Goal: Task Accomplishment & Management: Use online tool/utility

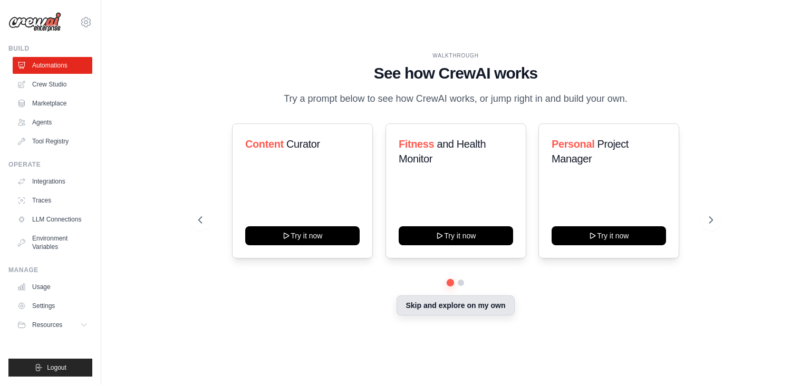
click at [437, 309] on button "Skip and explore on my own" at bounding box center [456, 305] width 118 height 20
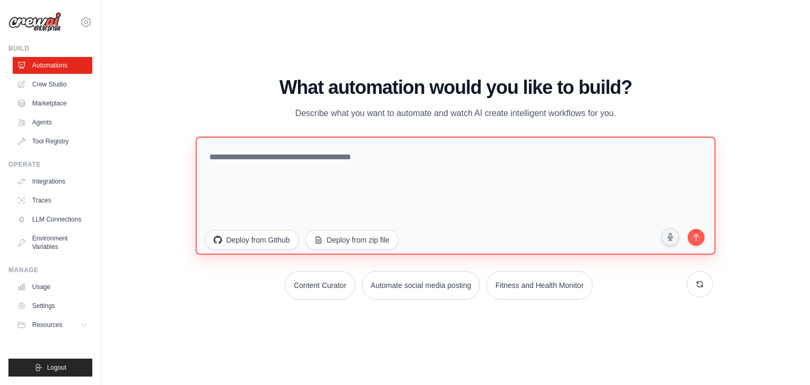
click at [297, 164] on textarea at bounding box center [456, 196] width 520 height 118
click at [256, 155] on textarea at bounding box center [456, 196] width 520 height 118
click at [263, 169] on textarea at bounding box center [456, 196] width 520 height 118
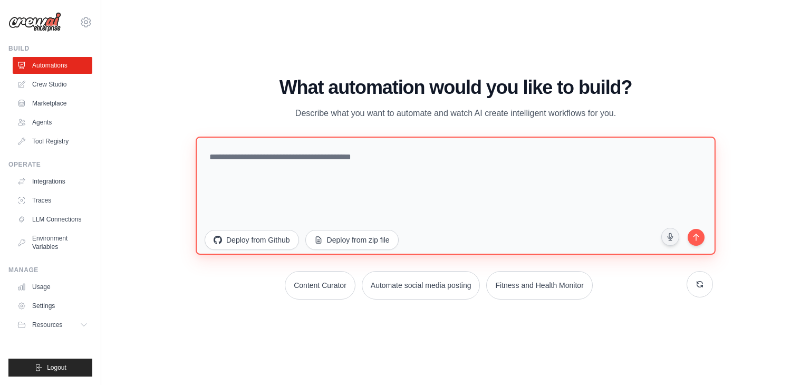
click at [263, 169] on textarea at bounding box center [456, 196] width 520 height 118
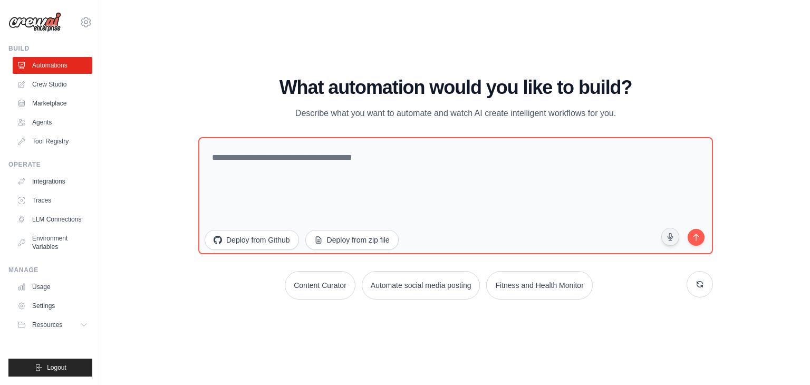
click at [295, 83] on h1 "What automation would you like to build?" at bounding box center [455, 87] width 515 height 21
click at [44, 79] on link "Crew Studio" at bounding box center [54, 84] width 80 height 17
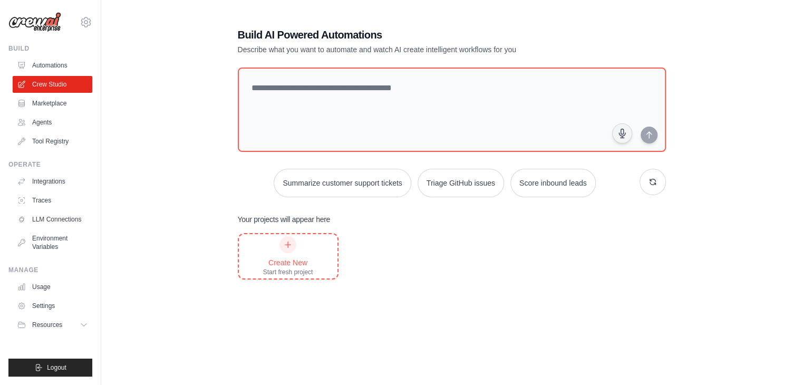
click at [279, 258] on div "Create New" at bounding box center [288, 262] width 50 height 11
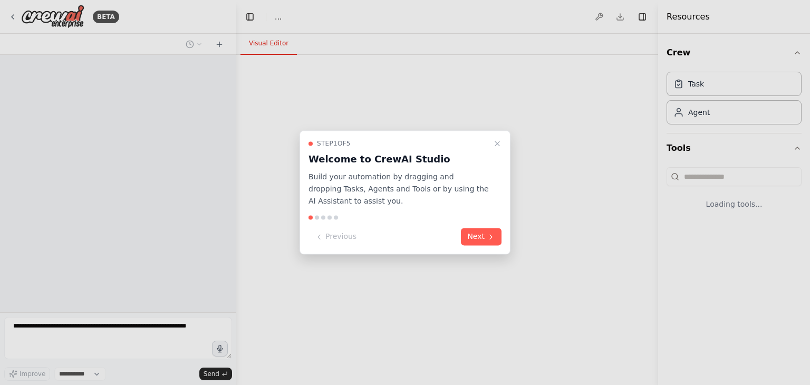
select select "****"
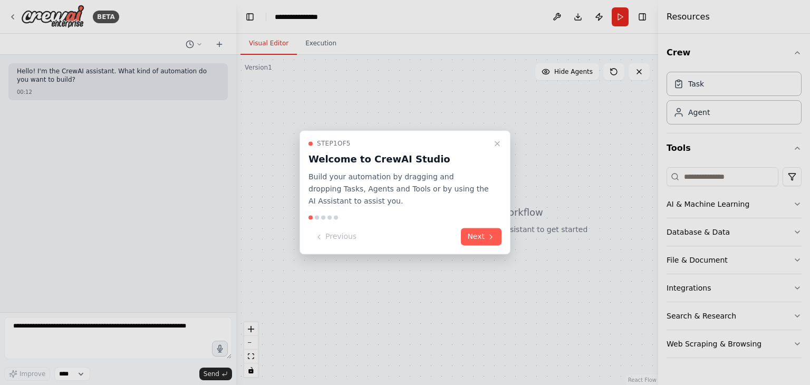
click at [394, 36] on div at bounding box center [405, 192] width 810 height 385
click at [483, 239] on button "Next" at bounding box center [481, 236] width 41 height 17
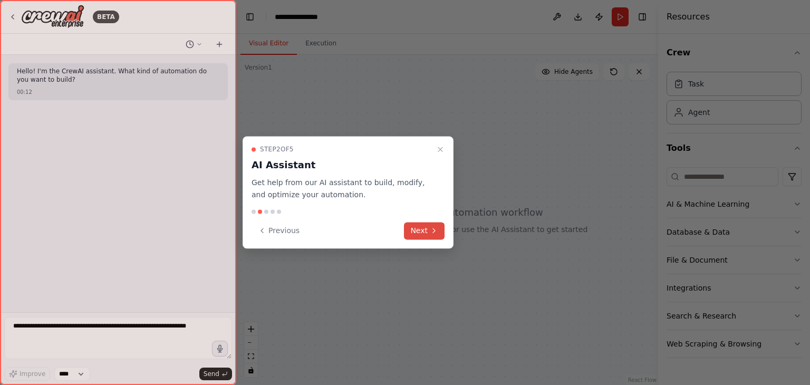
click at [426, 231] on button "Next" at bounding box center [424, 230] width 41 height 17
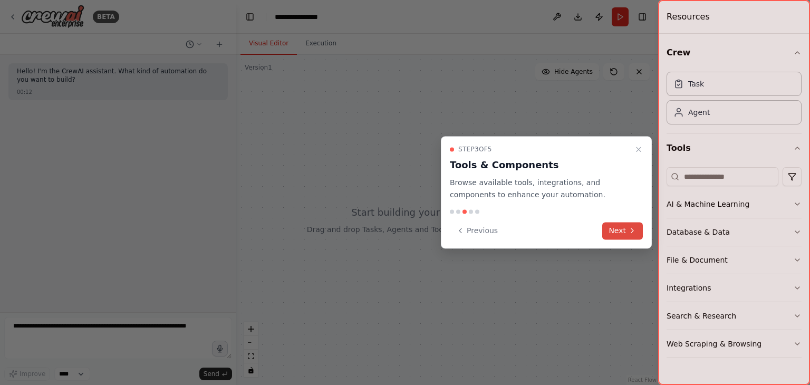
click at [621, 232] on button "Next" at bounding box center [622, 230] width 41 height 17
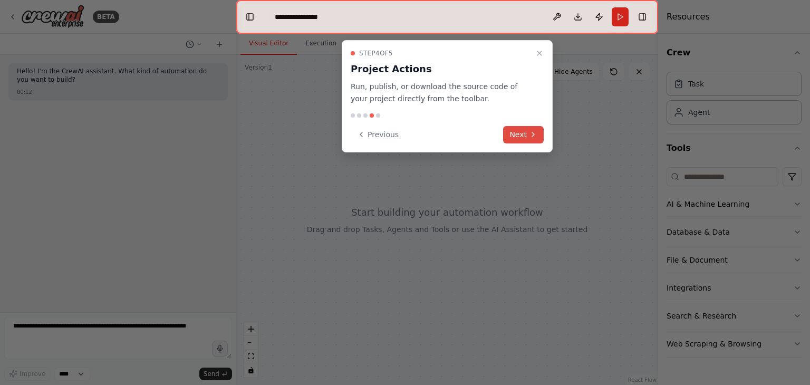
click at [518, 129] on button "Next" at bounding box center [523, 134] width 41 height 17
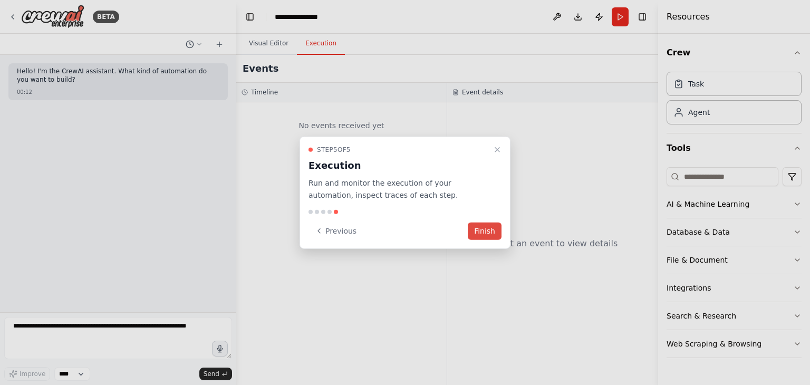
click at [493, 231] on button "Finish" at bounding box center [485, 230] width 34 height 17
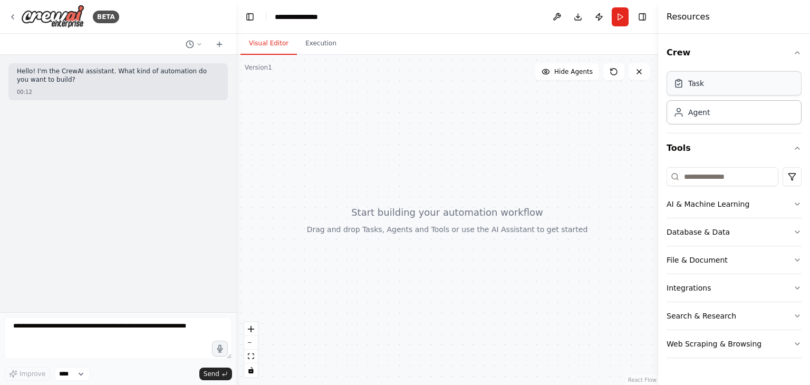
click at [697, 88] on div "Task" at bounding box center [696, 83] width 16 height 11
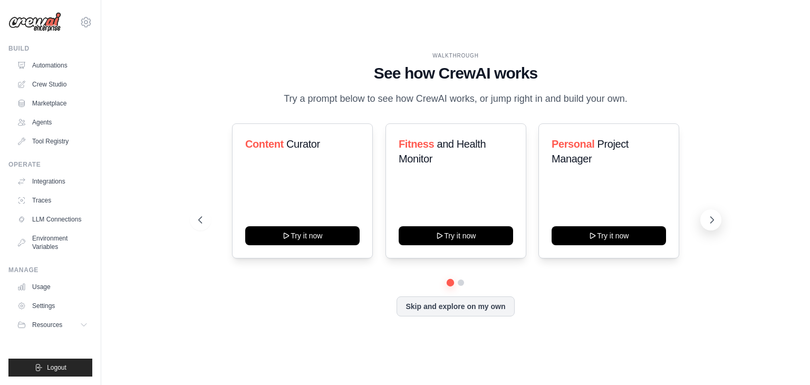
click at [715, 218] on icon at bounding box center [712, 220] width 11 height 11
click at [203, 219] on icon at bounding box center [199, 220] width 11 height 11
click at [62, 85] on link "Crew Studio" at bounding box center [54, 84] width 80 height 17
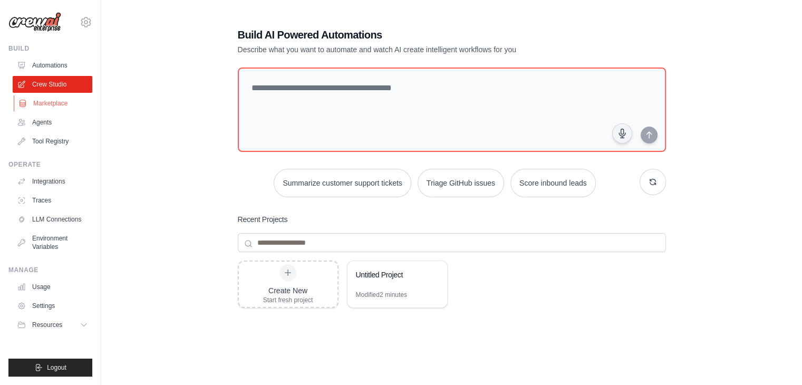
click at [53, 109] on link "Marketplace" at bounding box center [54, 103] width 80 height 17
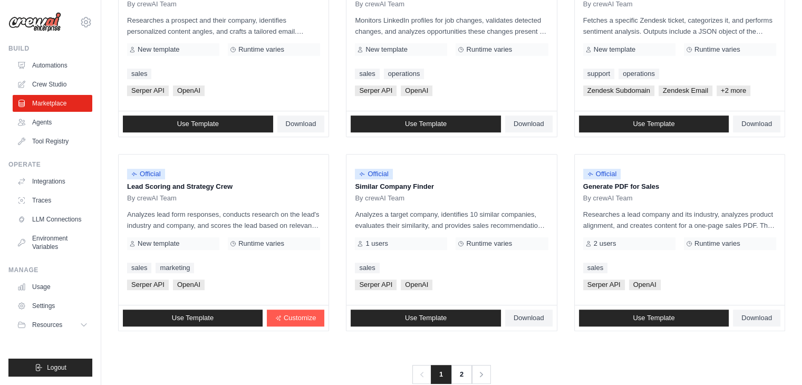
scroll to position [591, 0]
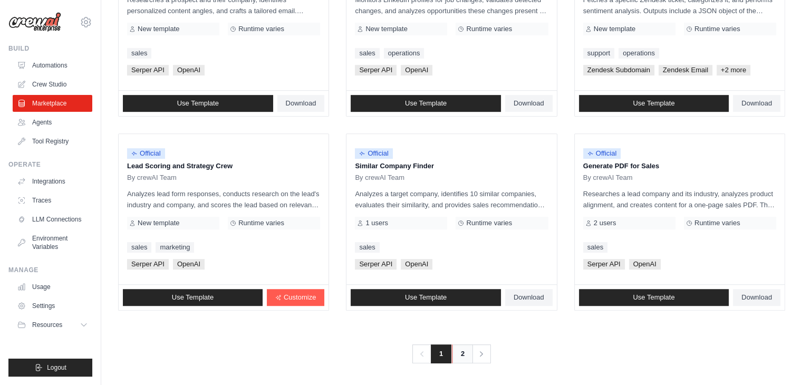
click at [454, 349] on link "2" at bounding box center [462, 353] width 21 height 19
click at [468, 356] on link "2" at bounding box center [462, 353] width 21 height 19
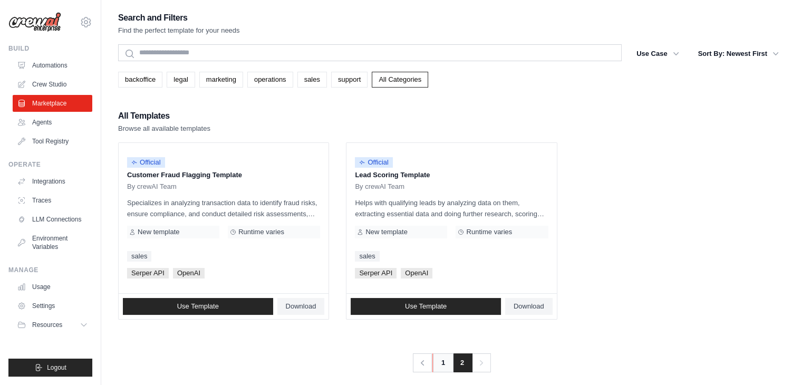
click at [443, 363] on link "1" at bounding box center [443, 362] width 21 height 19
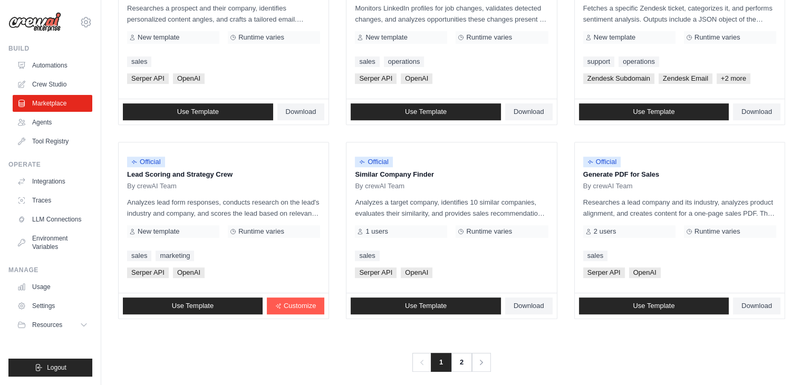
scroll to position [591, 0]
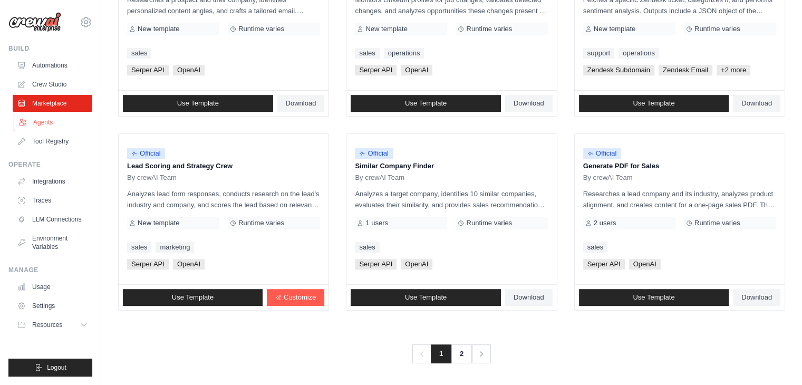
click at [40, 117] on link "Agents" at bounding box center [54, 122] width 80 height 17
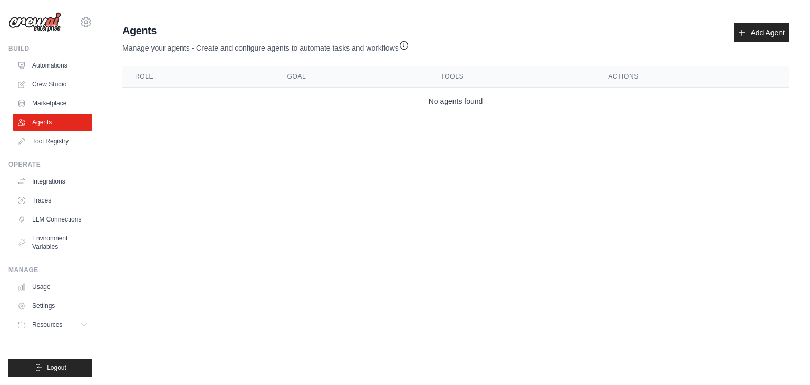
click at [162, 81] on th "Role" at bounding box center [198, 77] width 152 height 22
click at [753, 39] on link "Add Agent" at bounding box center [761, 32] width 55 height 19
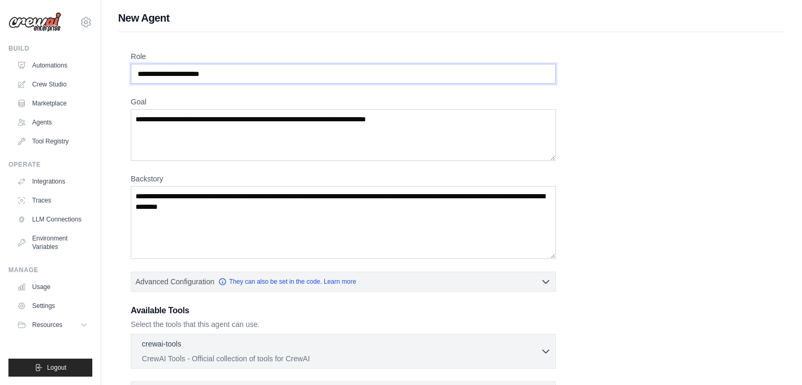
click at [298, 72] on input "Role" at bounding box center [343, 74] width 425 height 20
click at [233, 73] on input "Role" at bounding box center [343, 74] width 425 height 20
click at [295, 71] on input "Role" at bounding box center [343, 74] width 425 height 20
click at [519, 95] on div "Role Goal [GEOGRAPHIC_DATA] Advanced Configuration They can also be set in the …" at bounding box center [452, 308] width 642 height 515
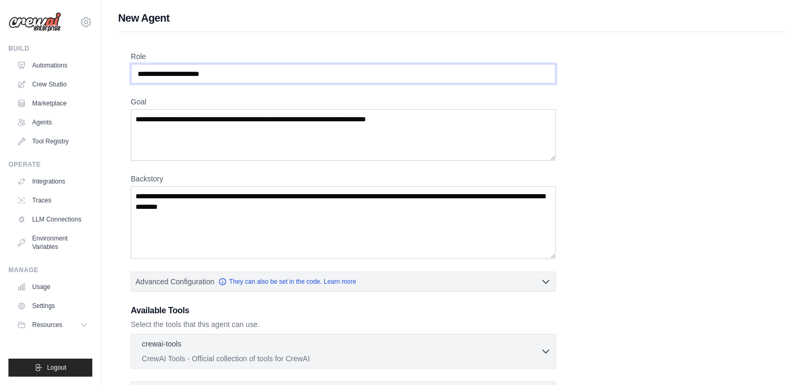
click at [228, 68] on input "Role" at bounding box center [343, 74] width 425 height 20
click at [226, 72] on input "Role" at bounding box center [343, 74] width 425 height 20
click at [209, 149] on textarea "Goal" at bounding box center [343, 135] width 425 height 52
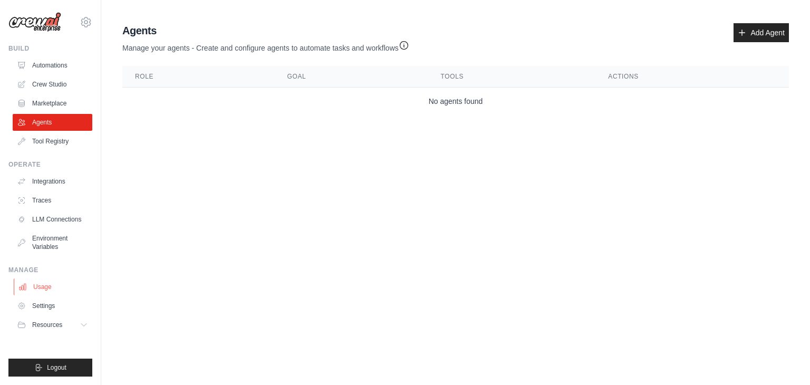
click at [55, 279] on link "Usage" at bounding box center [54, 287] width 80 height 17
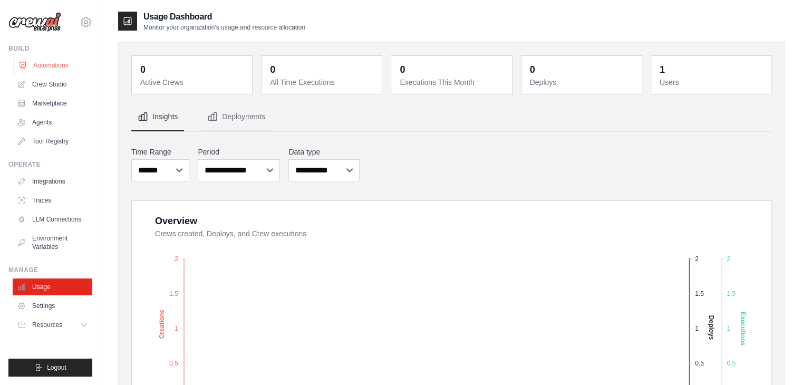
click at [39, 65] on link "Automations" at bounding box center [54, 65] width 80 height 17
